Goal: Information Seeking & Learning: Learn about a topic

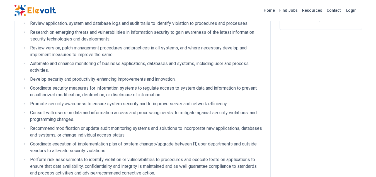
scroll to position [133, 0]
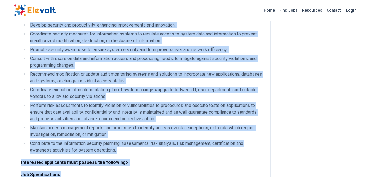
scroll to position [230, 0]
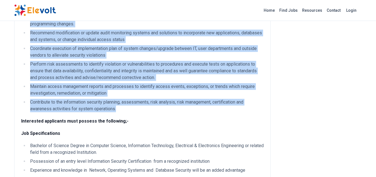
drag, startPoint x: 31, startPoint y: 110, endPoint x: 176, endPoint y: 111, distance: 145.2
copy ul "Work with database administrators, systems developers and application owners to…"
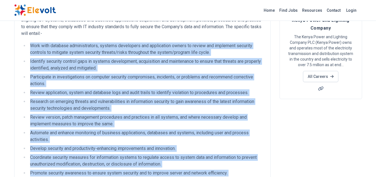
scroll to position [62, 0]
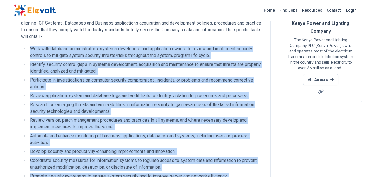
click at [217, 59] on ul "Work with database administrators, systems developers and application owners to…" at bounding box center [142, 162] width 242 height 234
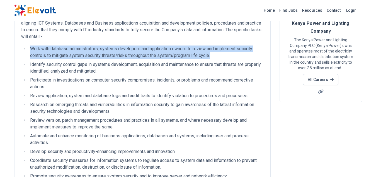
drag, startPoint x: 217, startPoint y: 56, endPoint x: 27, endPoint y: 47, distance: 189.8
click at [28, 47] on li "Work with database administrators, systems developers and application owners to…" at bounding box center [145, 51] width 235 height 13
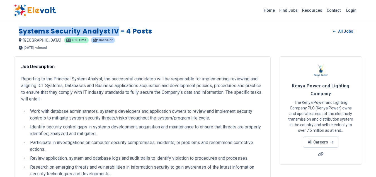
drag, startPoint x: 110, startPoint y: 31, endPoint x: 20, endPoint y: 30, distance: 90.3
click at [20, 30] on h1 "Systems Security Analyst IV - 4 Posts" at bounding box center [86, 31] width 134 height 9
copy h1 "Systems Security Analyst IV"
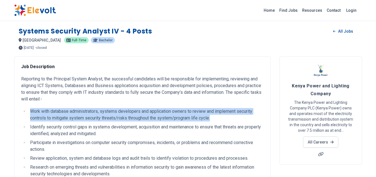
drag, startPoint x: 30, startPoint y: 110, endPoint x: 223, endPoint y: 121, distance: 193.8
click at [223, 121] on li "Work with database administrators, systems developers and application owners to…" at bounding box center [145, 114] width 235 height 13
copy li "Work with database administrators, systems developers and application owners to…"
